Goal: Information Seeking & Learning: Learn about a topic

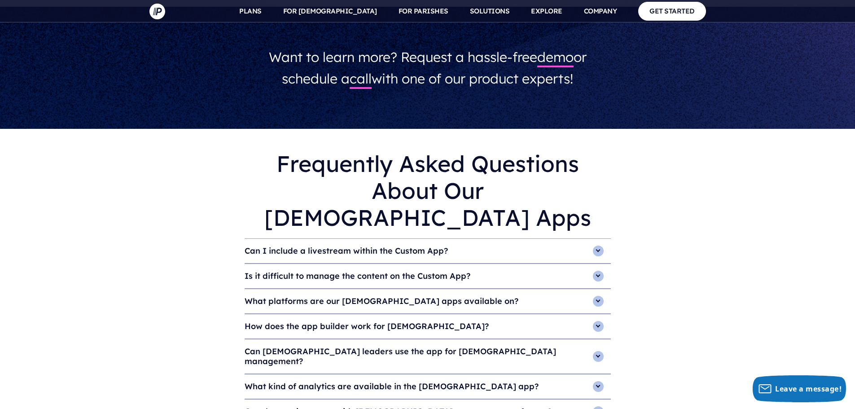
scroll to position [2781, 0]
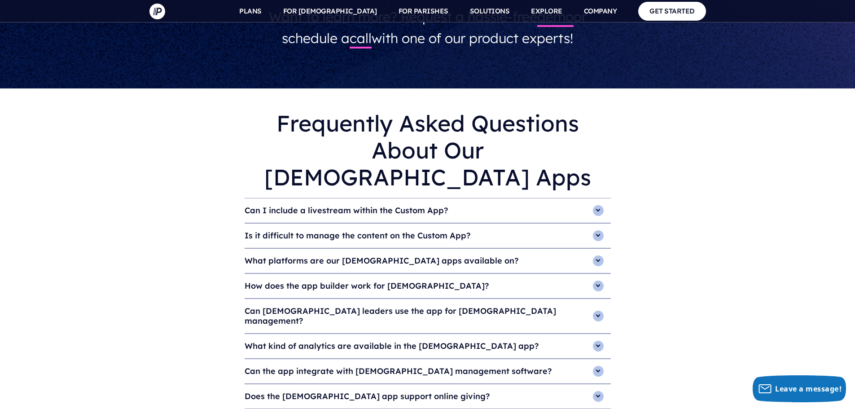
click at [585, 359] on h4 "Can the app integrate with [DEMOGRAPHIC_DATA] management software?" at bounding box center [427, 371] width 366 height 24
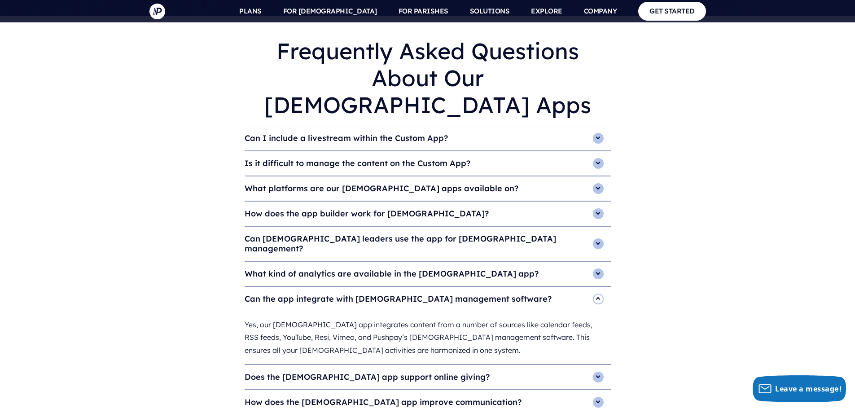
scroll to position [2871, 0]
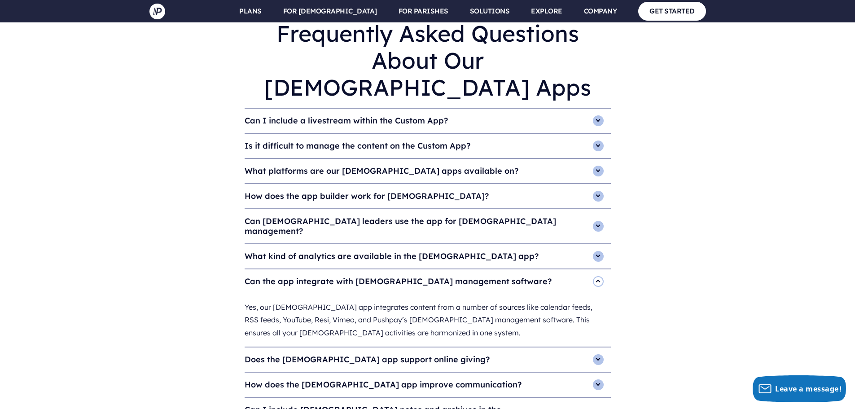
click at [418, 347] on h4 "Does the church app support online giving?" at bounding box center [427, 359] width 366 height 24
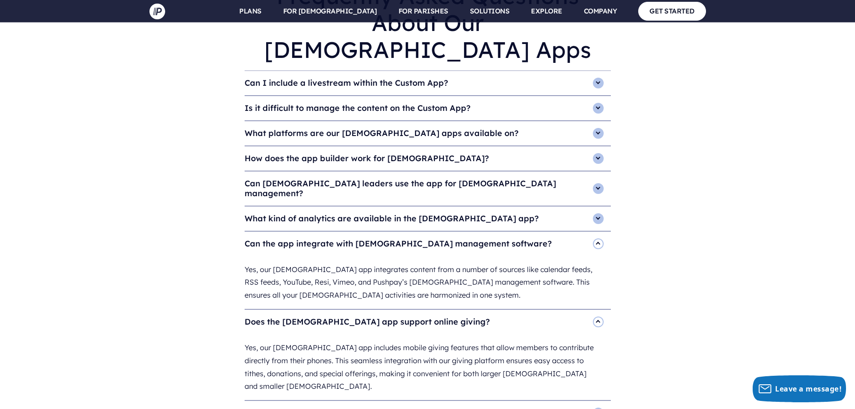
scroll to position [3006, 0]
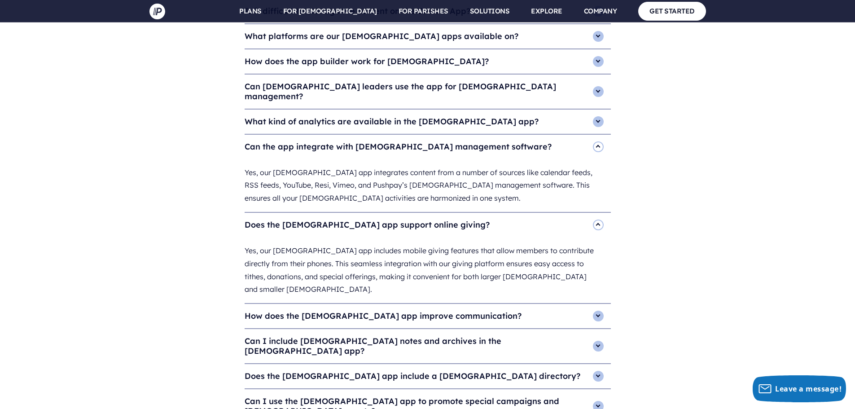
click at [404, 389] on h4 "Can I use the church app to promote special campaigns and church events?" at bounding box center [427, 406] width 366 height 34
click at [420, 364] on h4 "Does the church app include a church directory?" at bounding box center [427, 376] width 366 height 24
click at [470, 329] on h4 "Can I include sermon notes and archives in the church app?" at bounding box center [427, 346] width 366 height 34
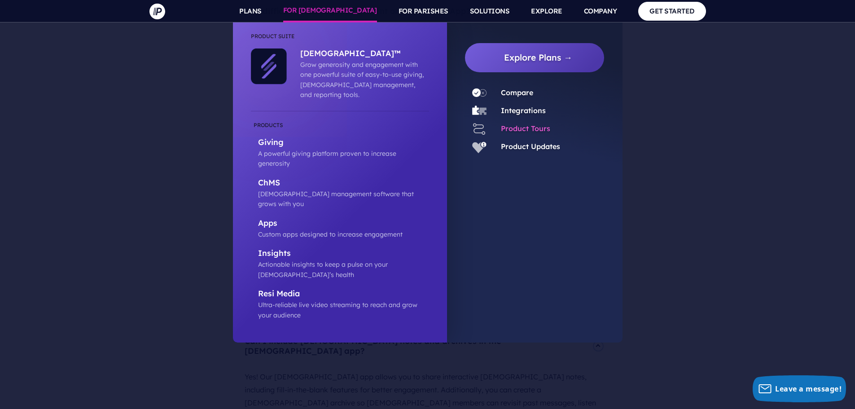
click at [515, 125] on link "Product Tours" at bounding box center [525, 128] width 49 height 9
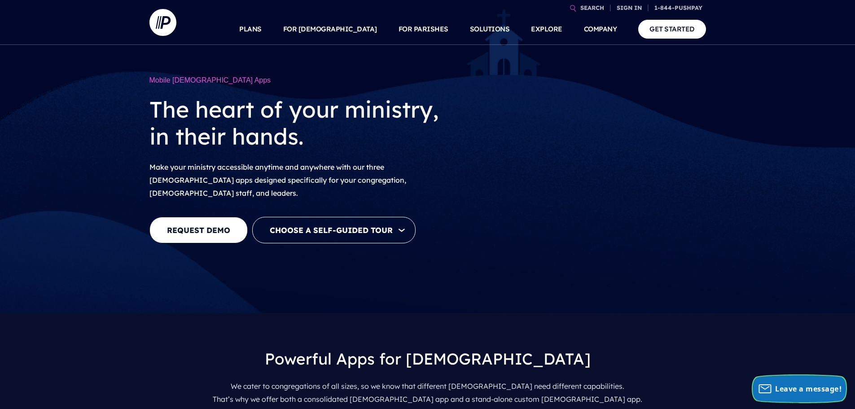
drag, startPoint x: 795, startPoint y: 393, endPoint x: 587, endPoint y: 197, distance: 285.3
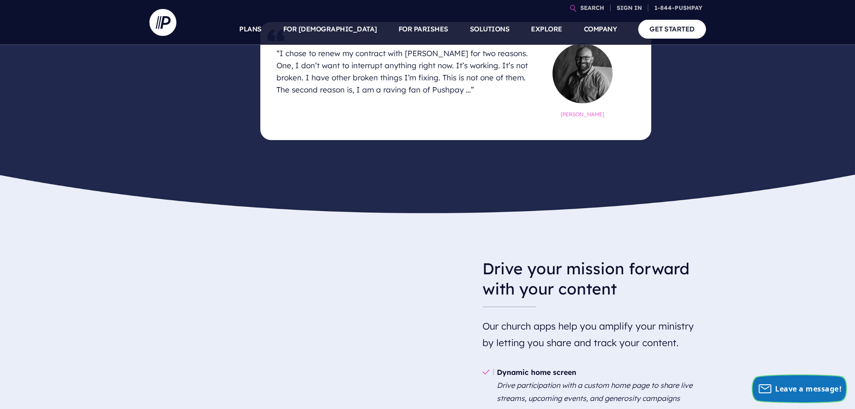
scroll to position [493, 0]
